Goal: Information Seeking & Learning: Check status

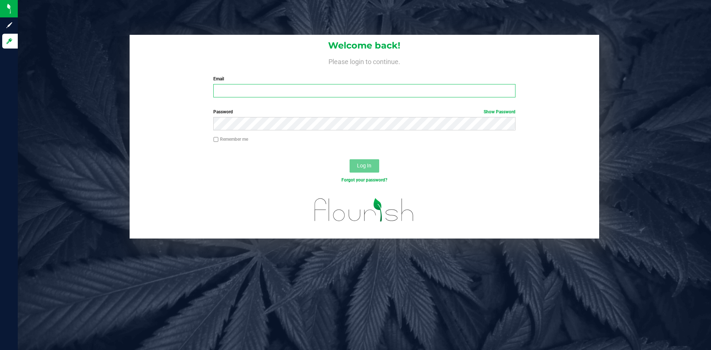
click at [316, 84] on input "Email" at bounding box center [364, 90] width 302 height 13
type input "[PERSON_NAME][EMAIL_ADDRESS][DOMAIN_NAME]"
click at [502, 112] on link "Show Password" at bounding box center [500, 111] width 32 height 5
click at [362, 163] on span "Log In" at bounding box center [364, 166] width 14 height 6
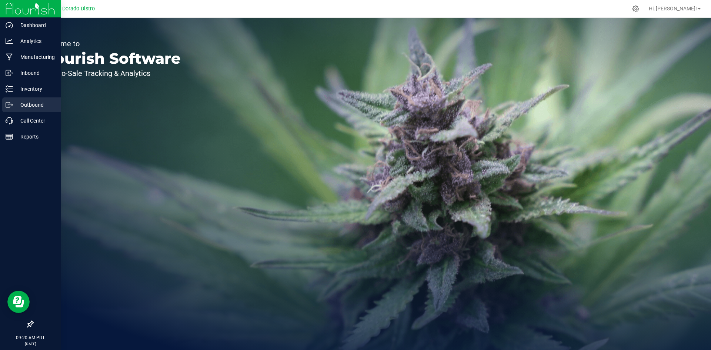
drag, startPoint x: 24, startPoint y: 103, endPoint x: 53, endPoint y: 102, distance: 29.3
click at [24, 103] on p "Outbound" at bounding box center [35, 104] width 44 height 9
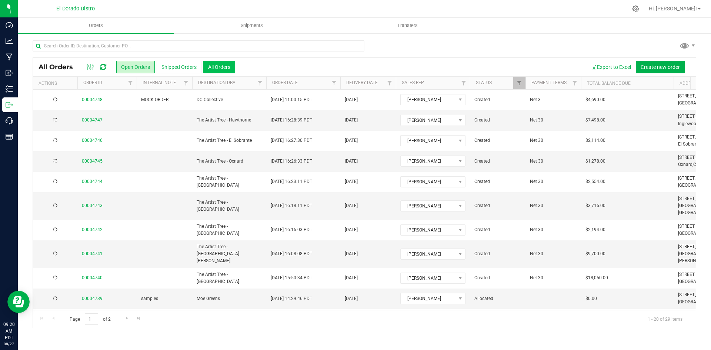
click at [233, 67] on button "All Orders" at bounding box center [219, 67] width 32 height 13
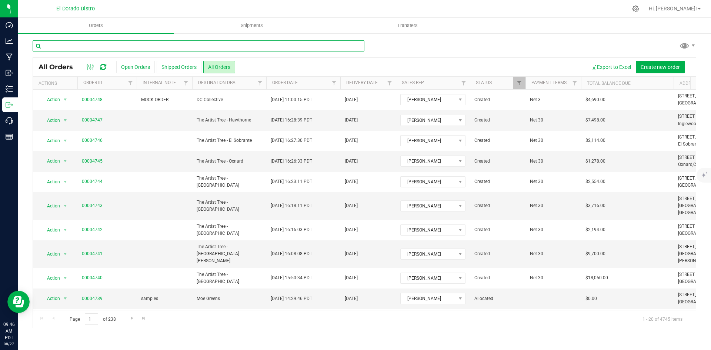
click at [182, 45] on input "text" at bounding box center [199, 45] width 332 height 11
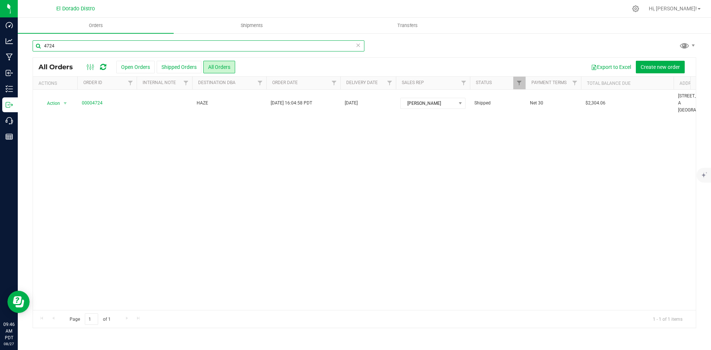
type input "4724"
click at [131, 45] on input "4724" at bounding box center [199, 45] width 332 height 11
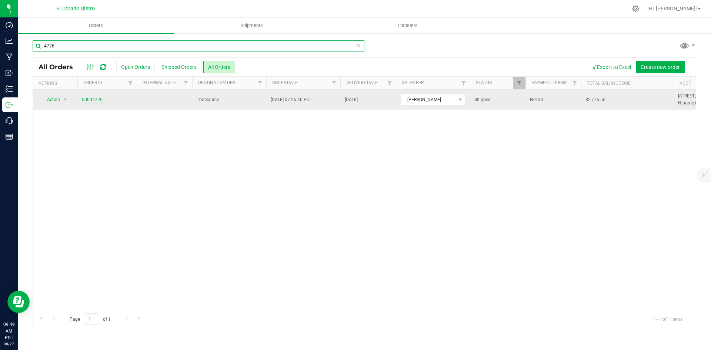
type input "4726"
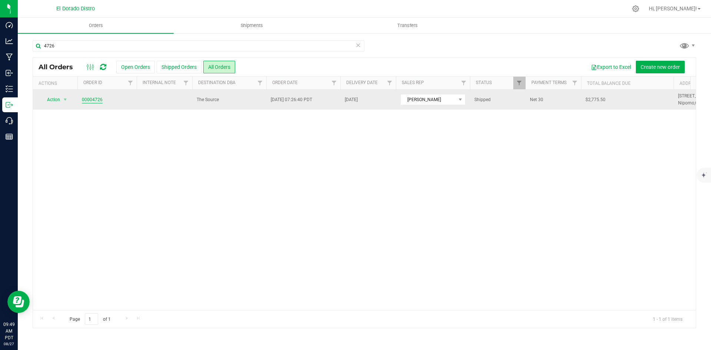
click at [95, 100] on link "00004726" at bounding box center [92, 99] width 21 height 7
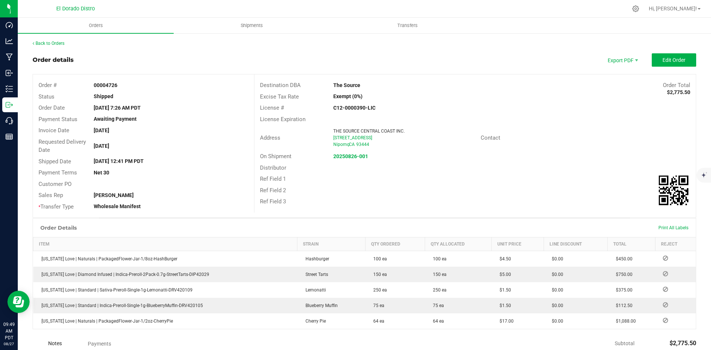
click at [521, 134] on div "Contact" at bounding box center [512, 138] width 74 height 9
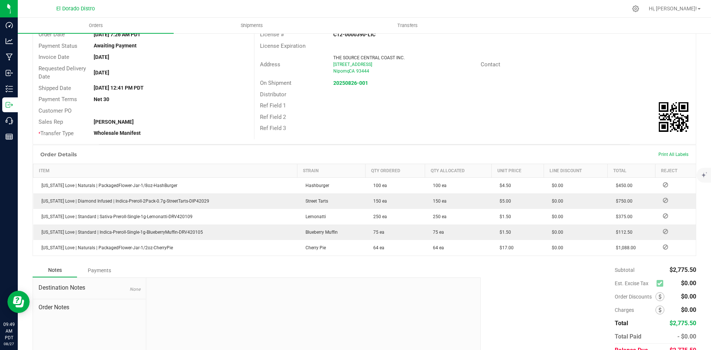
scroll to position [74, 0]
click at [506, 269] on div "Subtotal $2,775.50 Est. Excise Tax $0.00" at bounding box center [585, 310] width 221 height 94
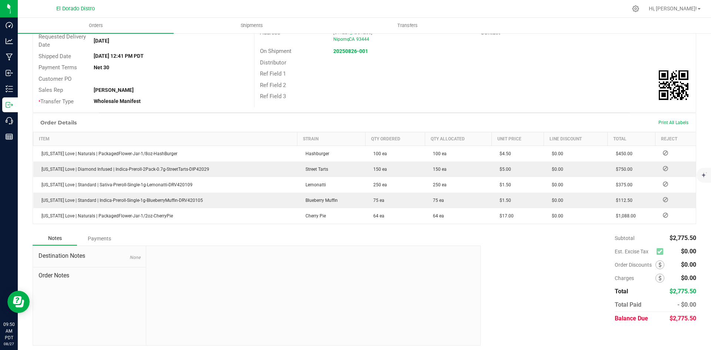
scroll to position [108, 0]
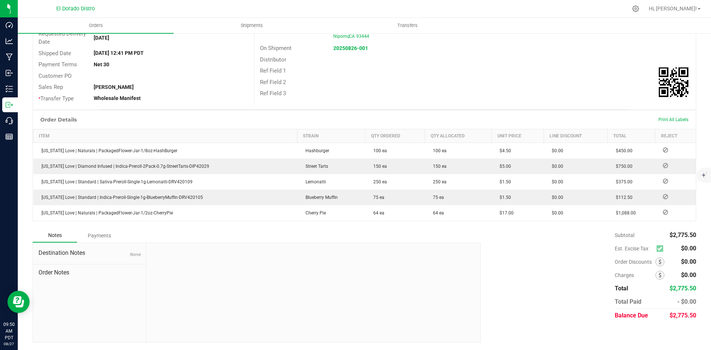
click at [554, 237] on div "Subtotal $2,775.50 Est. Excise Tax $0.00" at bounding box center [585, 276] width 221 height 94
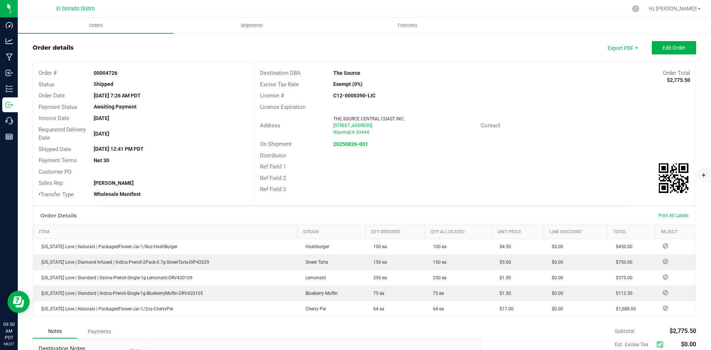
scroll to position [0, 0]
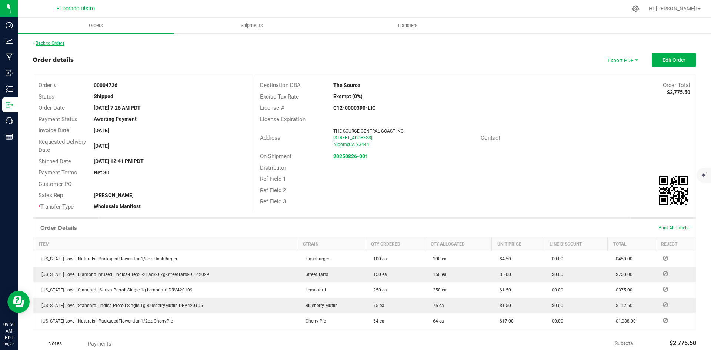
click at [64, 44] on link "Back to Orders" at bounding box center [49, 43] width 32 height 5
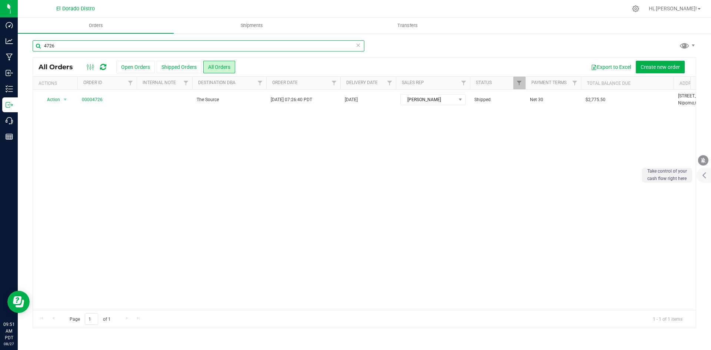
click at [120, 41] on input "4726" at bounding box center [199, 45] width 332 height 11
type input "4722"
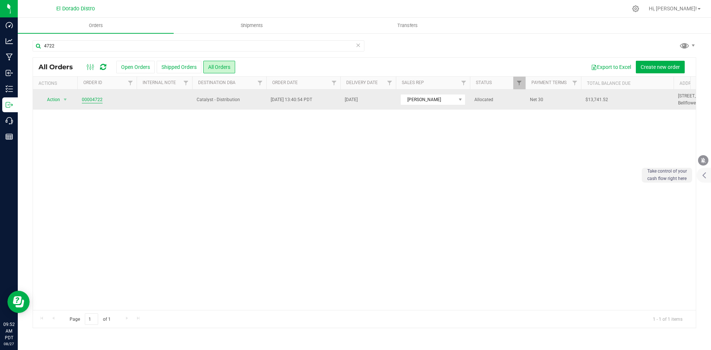
click at [93, 99] on link "00004722" at bounding box center [92, 99] width 21 height 7
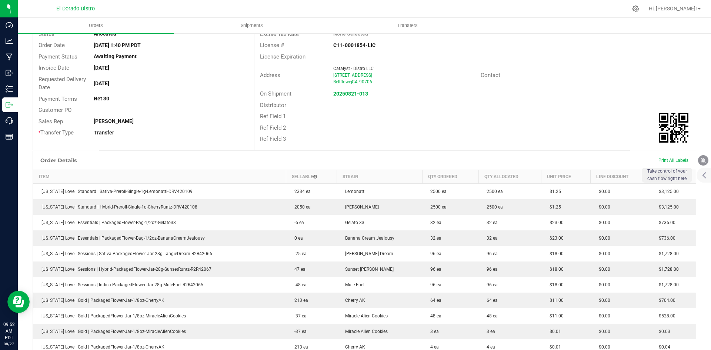
scroll to position [74, 0]
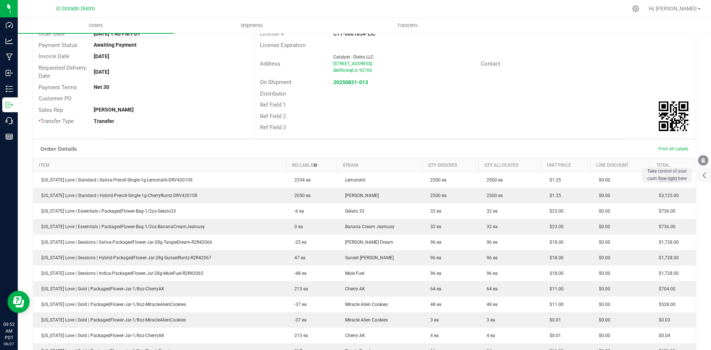
click at [447, 86] on div "20250821-013" at bounding box center [401, 83] width 147 height 8
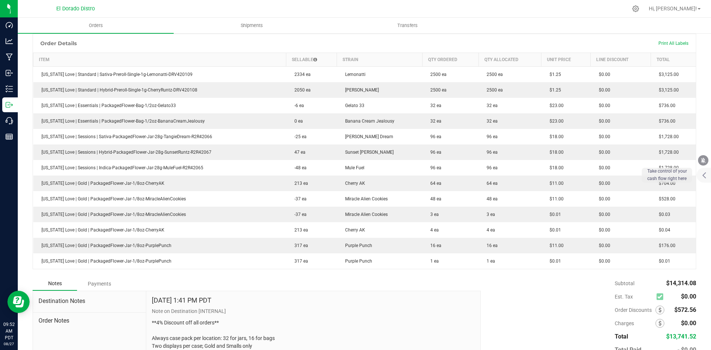
scroll to position [185, 0]
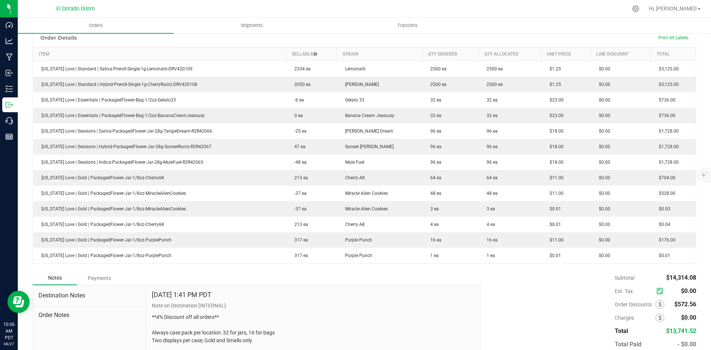
click at [424, 280] on div "Notes Payments" at bounding box center [254, 278] width 443 height 14
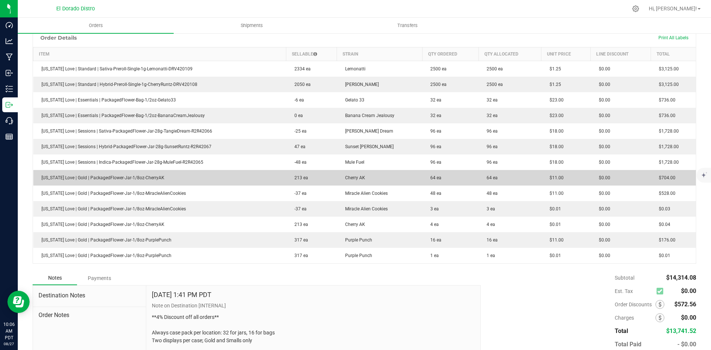
click at [444, 183] on td "64 ea" at bounding box center [450, 178] width 56 height 16
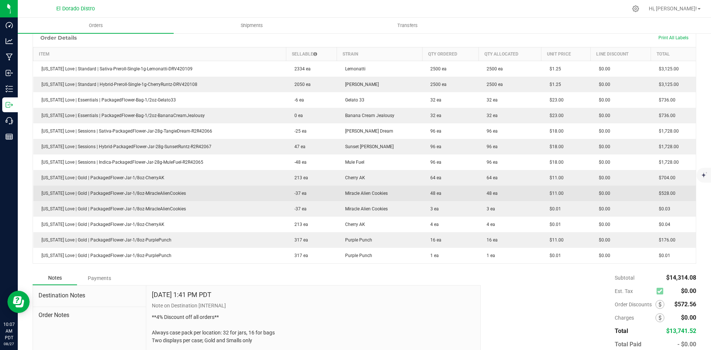
click at [561, 196] on td "$11.00" at bounding box center [566, 194] width 49 height 16
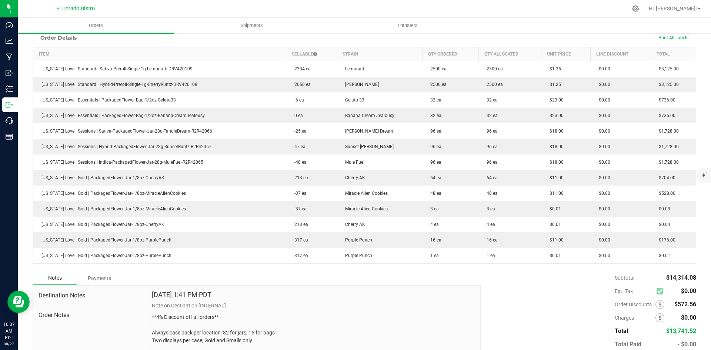
click at [577, 274] on div "Subtotal $14,314.08 Est. Tax $0.00" at bounding box center [585, 318] width 221 height 94
click at [521, 289] on div "Subtotal $14,314.08 Est. Tax $0.00" at bounding box center [585, 318] width 221 height 94
click at [604, 290] on div "Subtotal $14,314.08 Est. Tax $0.00" at bounding box center [585, 318] width 221 height 94
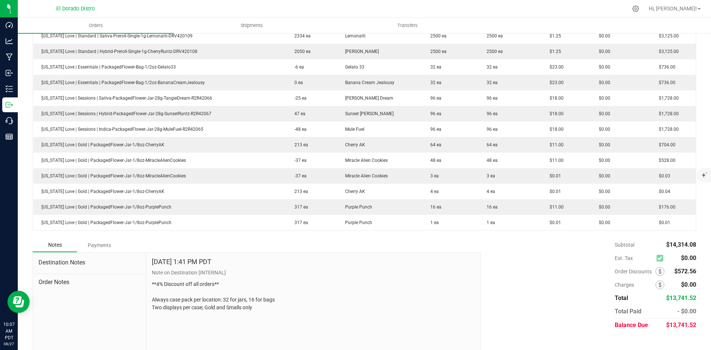
scroll to position [228, 0]
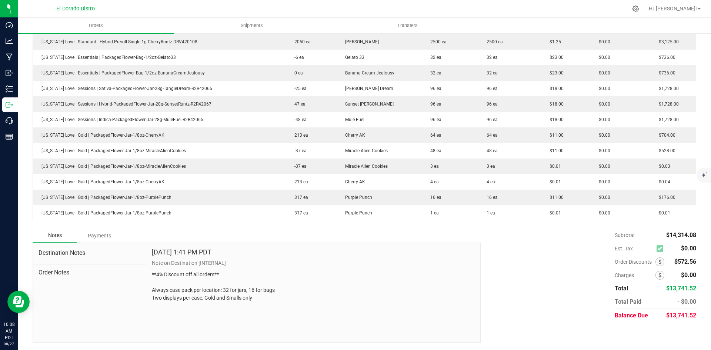
click at [572, 227] on div "Order Details Print All Labels Item Sellable Strain Qty Ordered Qty Allocated U…" at bounding box center [365, 107] width 664 height 243
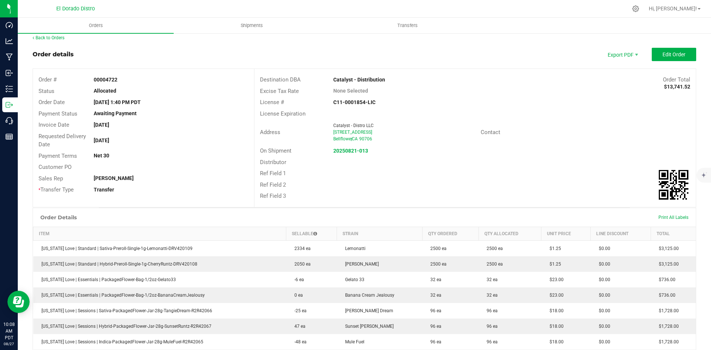
scroll to position [0, 0]
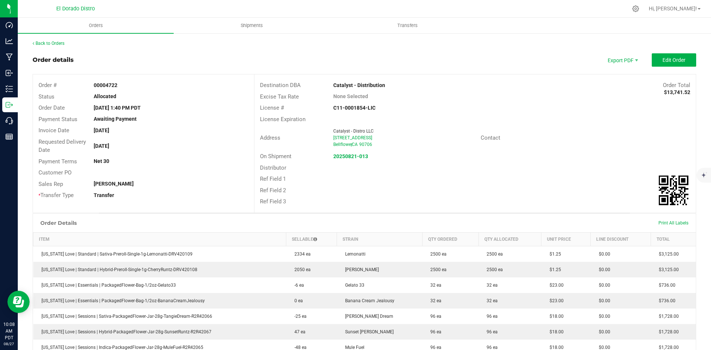
click at [56, 46] on div "Back to Orders" at bounding box center [365, 43] width 664 height 7
click at [58, 41] on link "Back to Orders" at bounding box center [49, 43] width 32 height 5
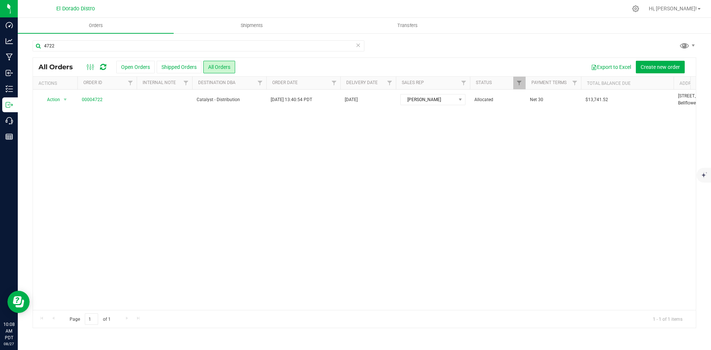
drag, startPoint x: 567, startPoint y: 47, endPoint x: 487, endPoint y: 46, distance: 79.6
click at [568, 46] on div "4722" at bounding box center [365, 48] width 664 height 17
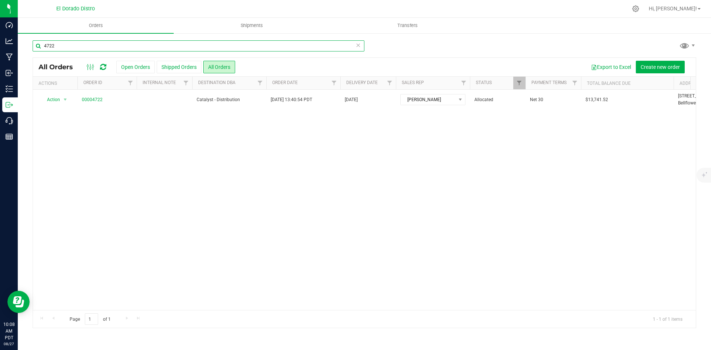
click at [152, 46] on input "4722" at bounding box center [199, 45] width 332 height 11
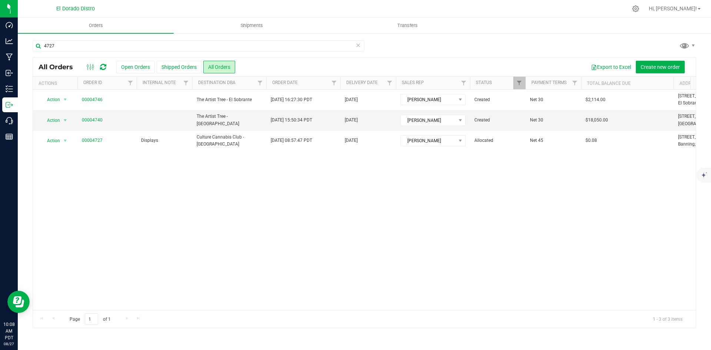
click at [587, 30] on ul "Orders Shipments Transfers" at bounding box center [373, 26] width 711 height 16
click at [134, 51] on div "4727" at bounding box center [199, 48] width 332 height 17
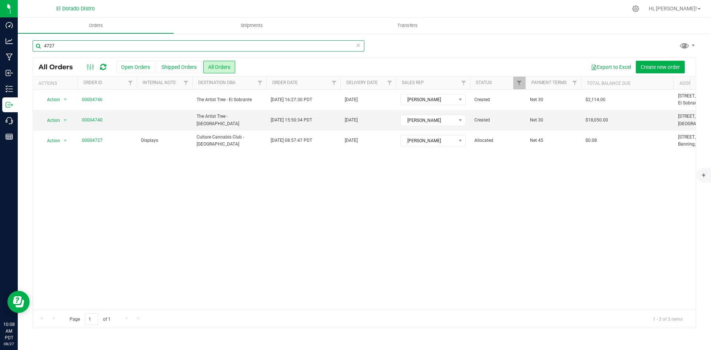
click at [136, 44] on input "4727" at bounding box center [199, 45] width 332 height 11
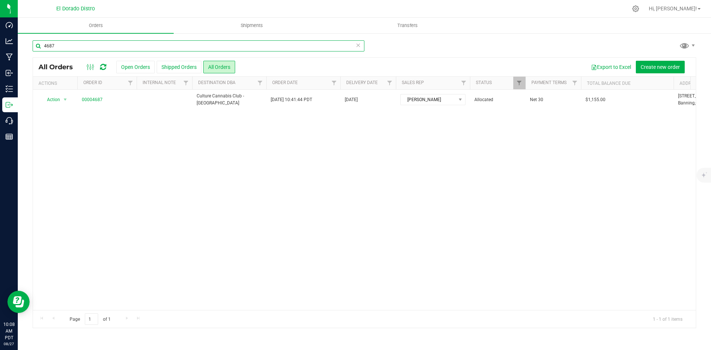
type input "4687"
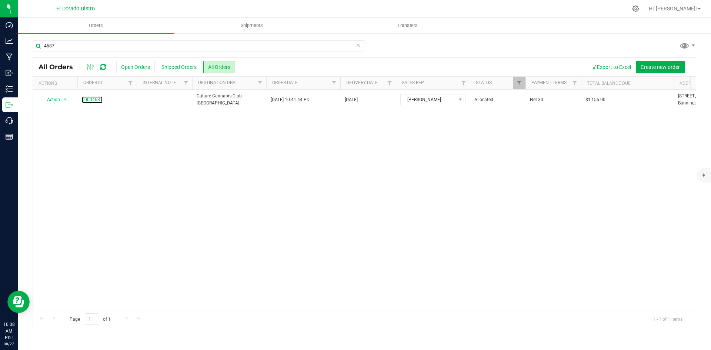
click at [92, 101] on link "00004687" at bounding box center [92, 99] width 21 height 7
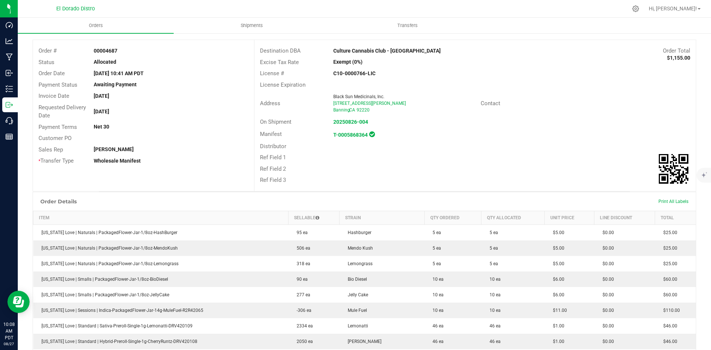
scroll to position [37, 0]
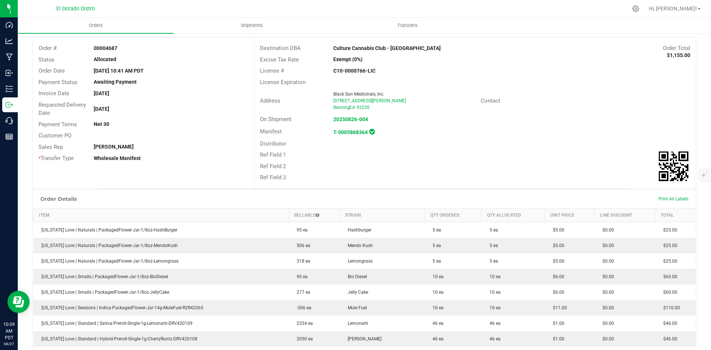
click at [497, 162] on div "Ref Field 2" at bounding box center [475, 166] width 442 height 11
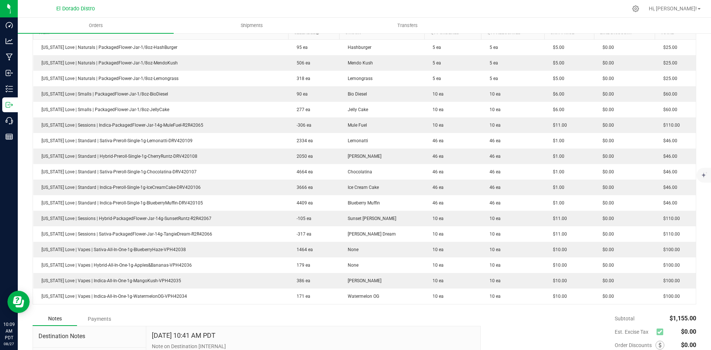
scroll to position [222, 0]
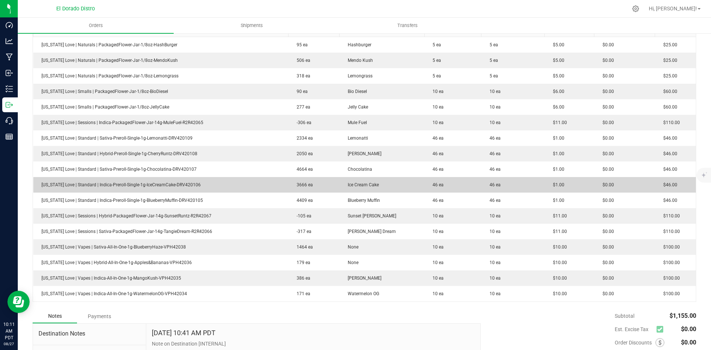
click at [547, 189] on td "$1.00" at bounding box center [570, 185] width 50 height 16
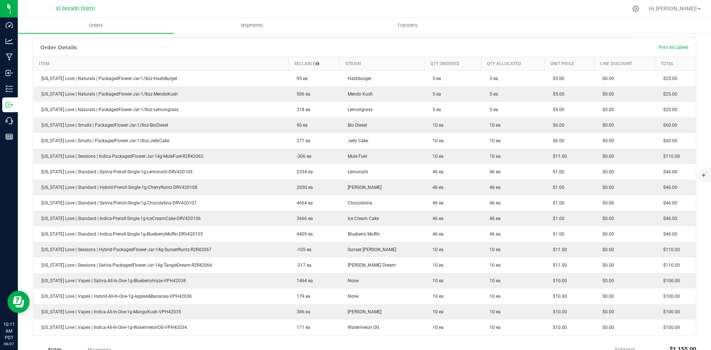
scroll to position [192, 0]
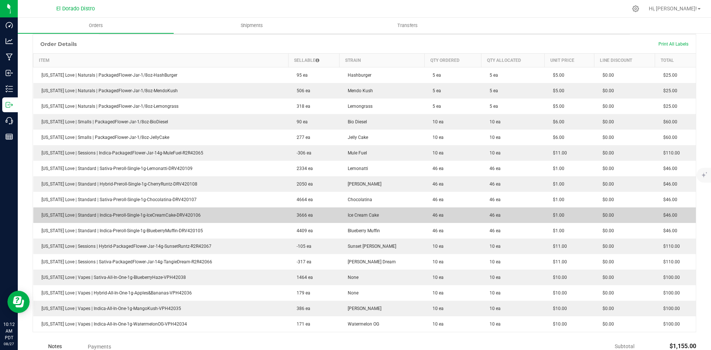
click at [608, 210] on td "$0.00" at bounding box center [624, 215] width 61 height 16
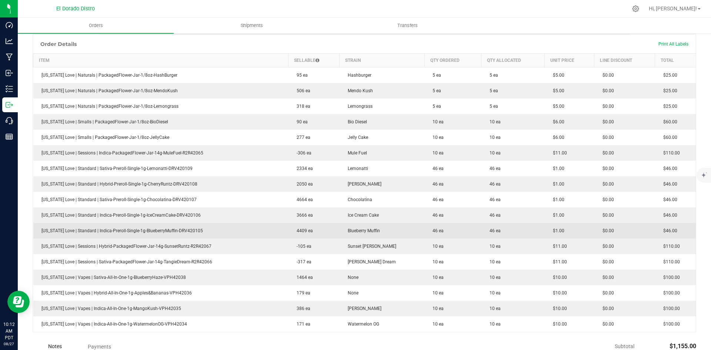
drag, startPoint x: 441, startPoint y: 246, endPoint x: 500, endPoint y: 233, distance: 61.0
click at [441, 246] on td "10 ea" at bounding box center [452, 247] width 57 height 16
click at [552, 227] on td "$1.00" at bounding box center [570, 231] width 50 height 16
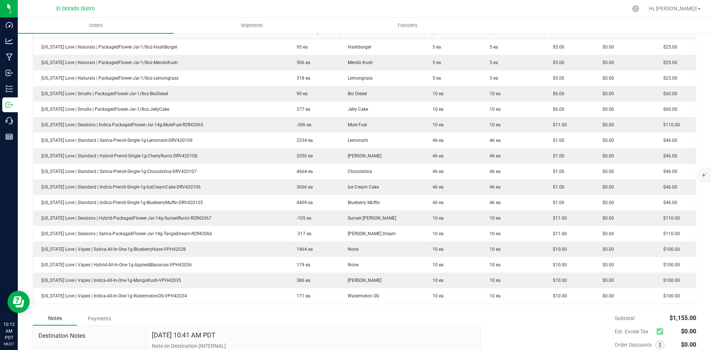
scroll to position [303, 0]
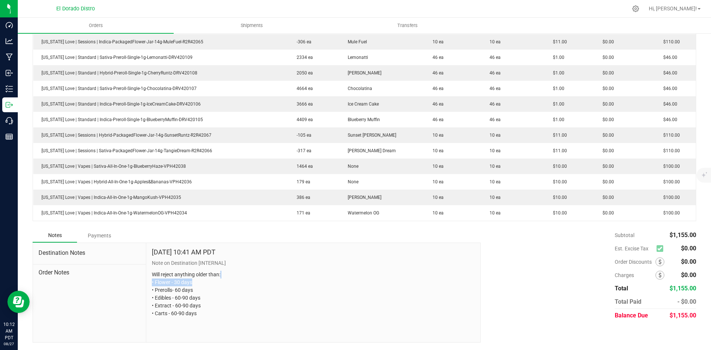
click at [343, 286] on p "Will reject anything older than: • Flower - 30 days • Prerolls- 60 days • Edibl…" at bounding box center [313, 294] width 323 height 47
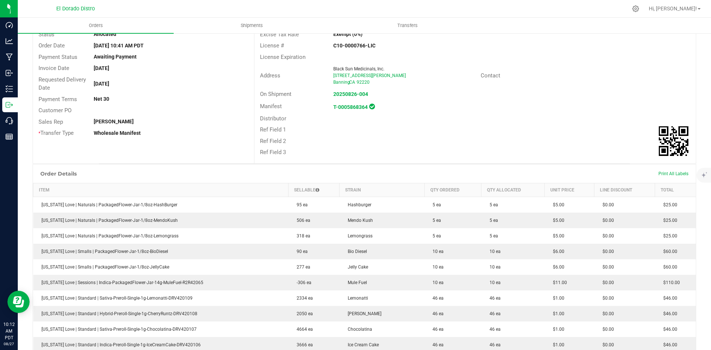
scroll to position [7, 0]
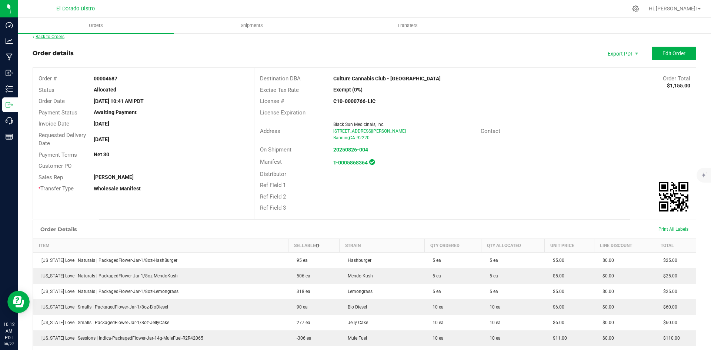
click at [57, 34] on link "Back to Orders" at bounding box center [49, 36] width 32 height 5
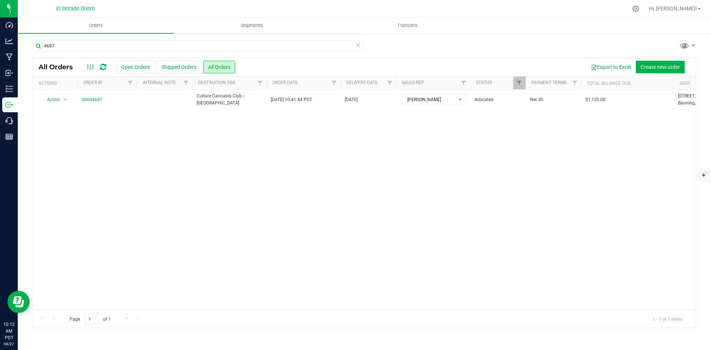
click at [572, 39] on div "4687 All Orders Open Orders Shipped Orders All Orders Export to Excel Create ne…" at bounding box center [364, 184] width 693 height 303
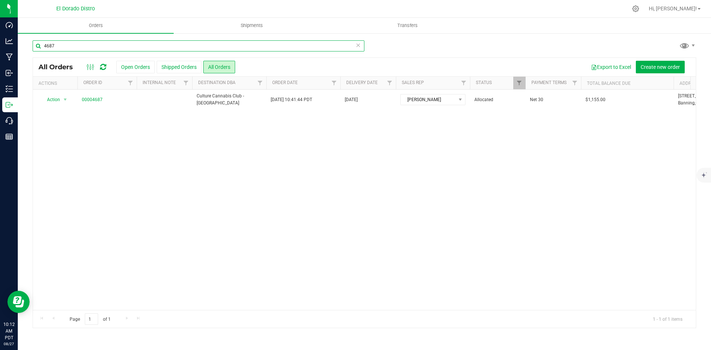
click at [100, 46] on input "4687" at bounding box center [199, 45] width 332 height 11
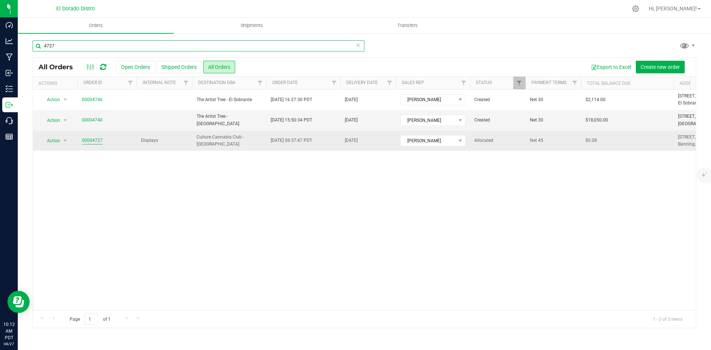
type input "4727"
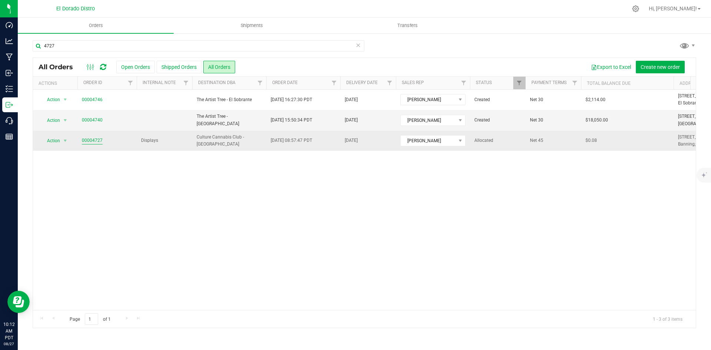
click at [91, 140] on link "00004727" at bounding box center [92, 140] width 21 height 7
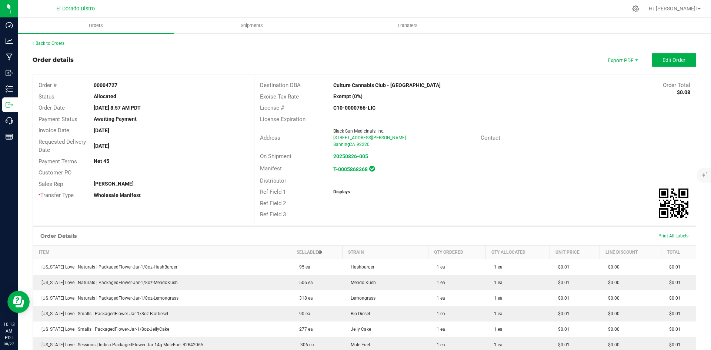
click at [470, 193] on div "Displays" at bounding box center [401, 192] width 147 height 7
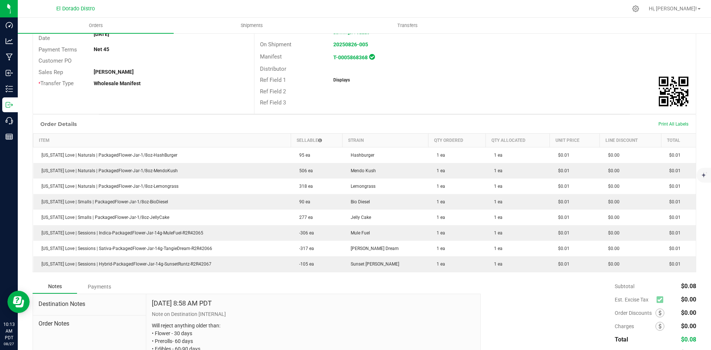
scroll to position [148, 0]
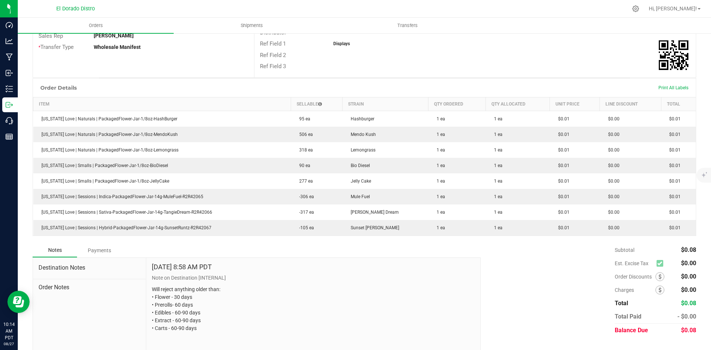
drag, startPoint x: 526, startPoint y: 264, endPoint x: 674, endPoint y: 338, distance: 165.1
click at [527, 264] on div "Subtotal $0.08 Est. Excise Tax $0.00" at bounding box center [585, 290] width 221 height 94
click at [539, 273] on div "Subtotal $0.08 Est. Excise Tax $0.00" at bounding box center [585, 290] width 221 height 94
click at [359, 42] on div "Displays" at bounding box center [401, 43] width 147 height 7
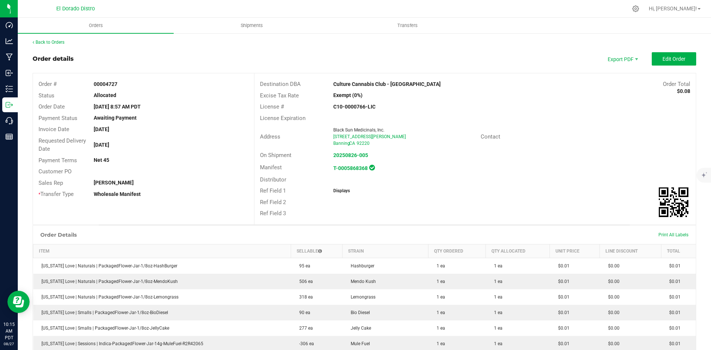
scroll to position [0, 0]
click at [66, 43] on div "Back to Orders" at bounding box center [365, 43] width 664 height 7
click at [63, 43] on link "Back to Orders" at bounding box center [49, 43] width 32 height 5
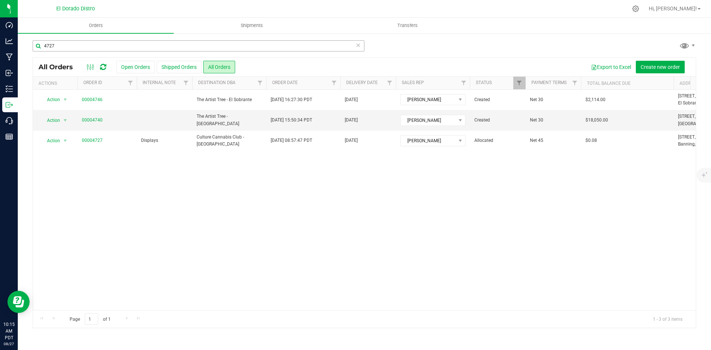
drag, startPoint x: 572, startPoint y: 45, endPoint x: 246, endPoint y: 50, distance: 326.7
click at [572, 45] on div "4727" at bounding box center [365, 48] width 664 height 17
click at [116, 39] on div "4727 All Orders Open Orders Shipped Orders All Orders Export to Excel Create ne…" at bounding box center [364, 184] width 693 height 303
click at [120, 40] on input "4727" at bounding box center [199, 45] width 332 height 11
type input "4682"
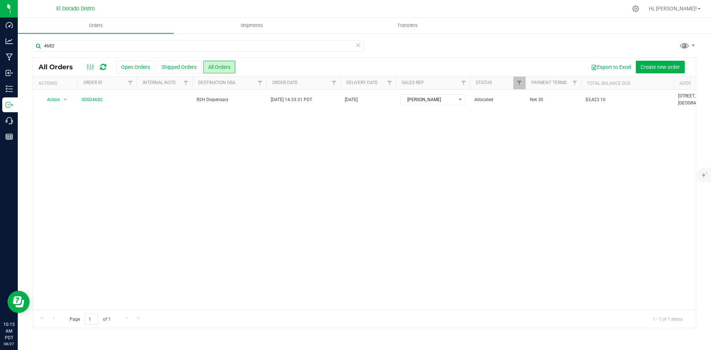
click at [548, 41] on div "4682" at bounding box center [365, 48] width 664 height 17
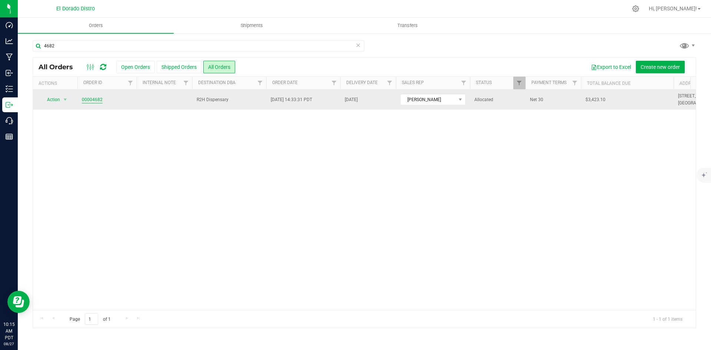
click at [94, 101] on link "00004682" at bounding box center [92, 99] width 21 height 7
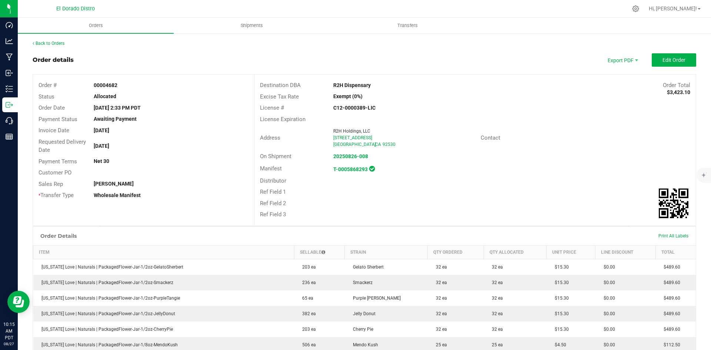
click at [486, 159] on div "On Shipment 20250826-008" at bounding box center [475, 156] width 442 height 11
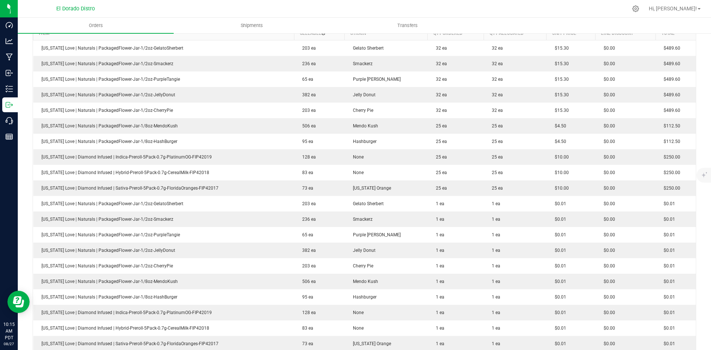
scroll to position [222, 0]
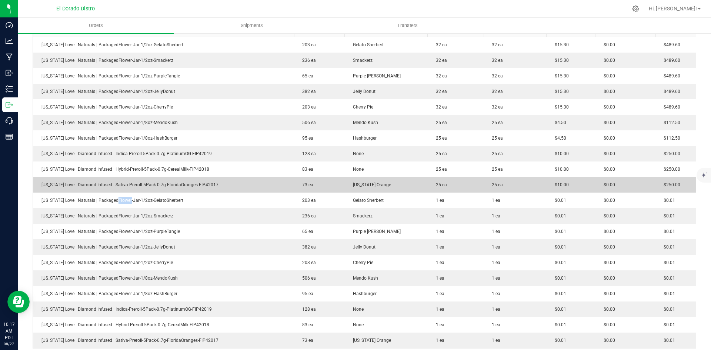
drag, startPoint x: 111, startPoint y: 202, endPoint x: 249, endPoint y: 191, distance: 137.9
click at [164, 201] on span "[US_STATE] Love | Naturals | PackagedFlower-Jar-1/2oz-GelatoSherbert" at bounding box center [111, 200] width 146 height 5
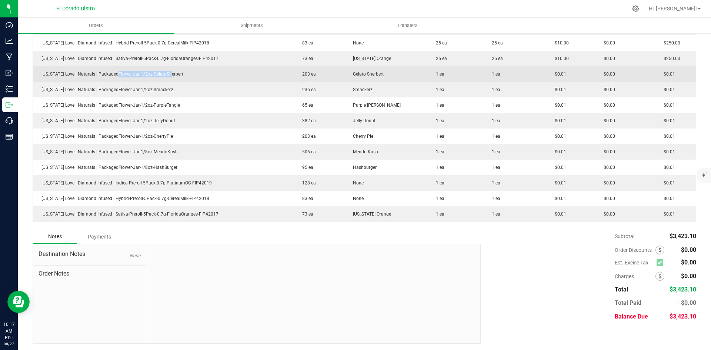
scroll to position [350, 0]
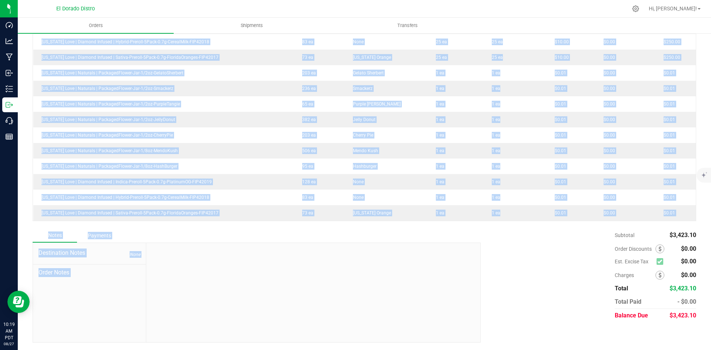
click at [505, 231] on div "Order details Export PDF Edit Order Order # 00004682 Status Allocated Order Dat…" at bounding box center [365, 23] width 664 height 639
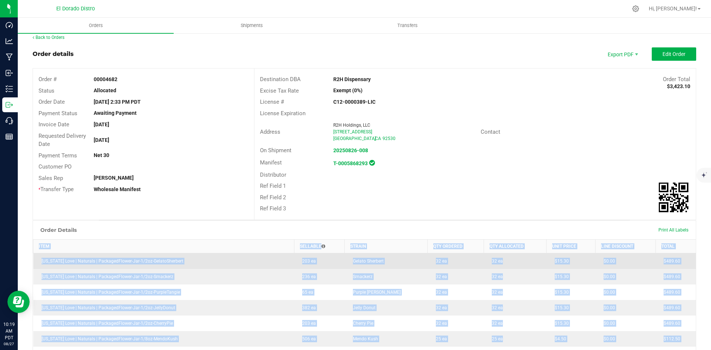
scroll to position [0, 0]
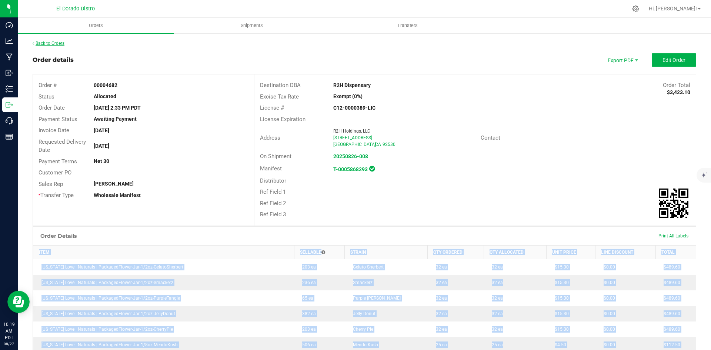
click at [43, 41] on link "Back to Orders" at bounding box center [49, 43] width 32 height 5
